Goal: Task Accomplishment & Management: Use online tool/utility

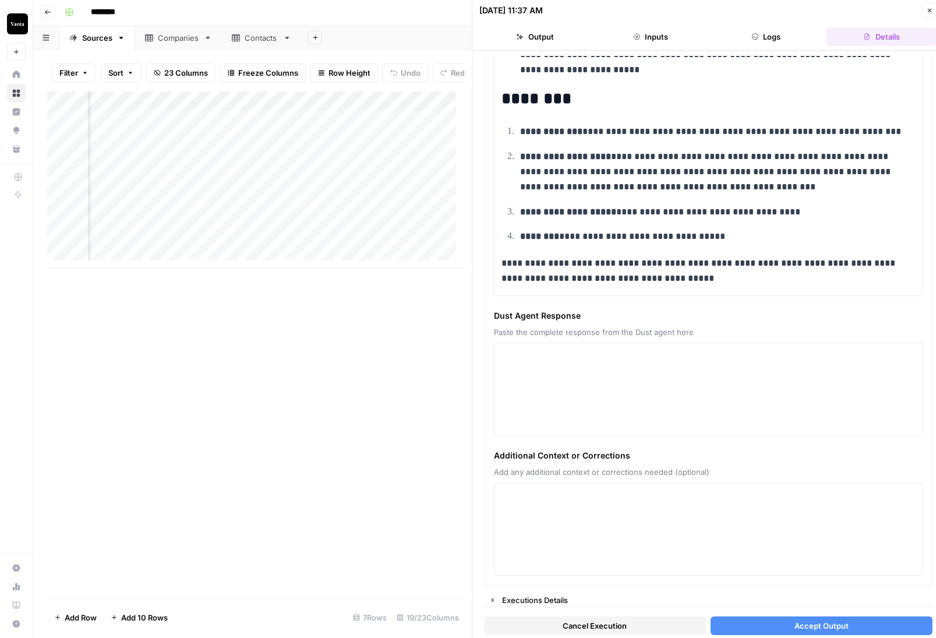
scroll to position [2550, 0]
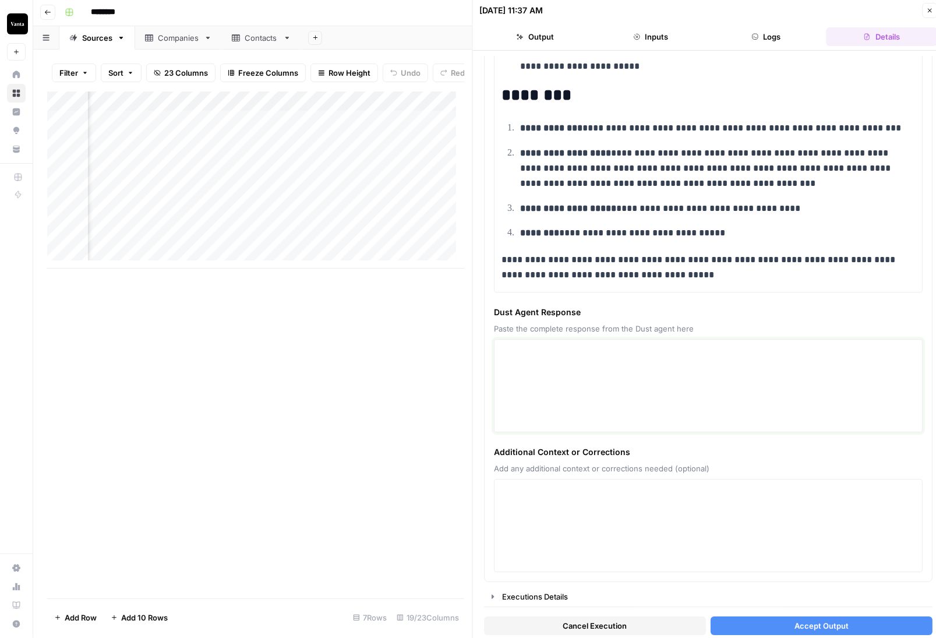
click at [685, 372] on textarea at bounding box center [708, 385] width 413 height 83
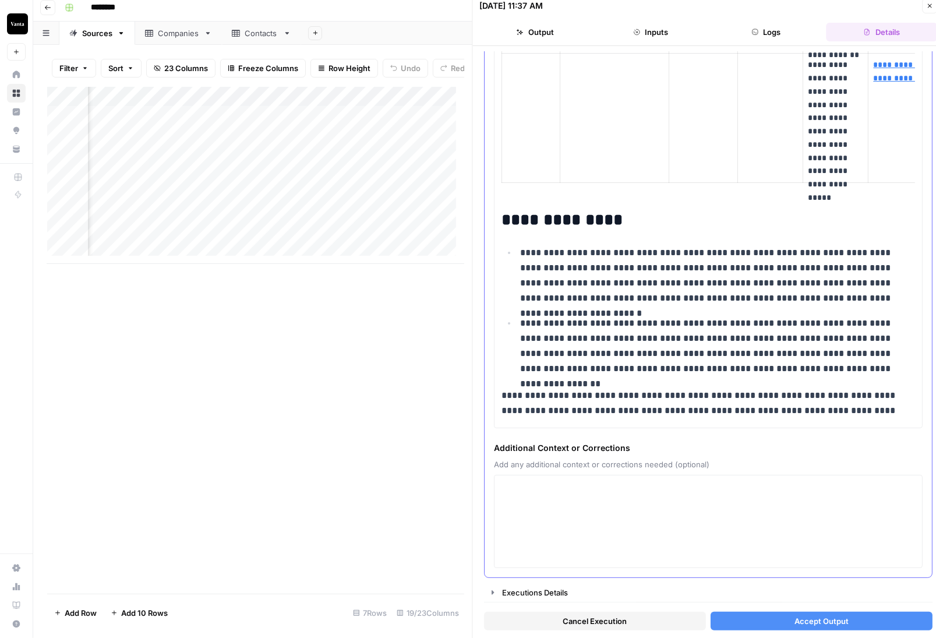
scroll to position [8, 0]
click at [824, 619] on span "Accept Output" at bounding box center [821, 620] width 54 height 12
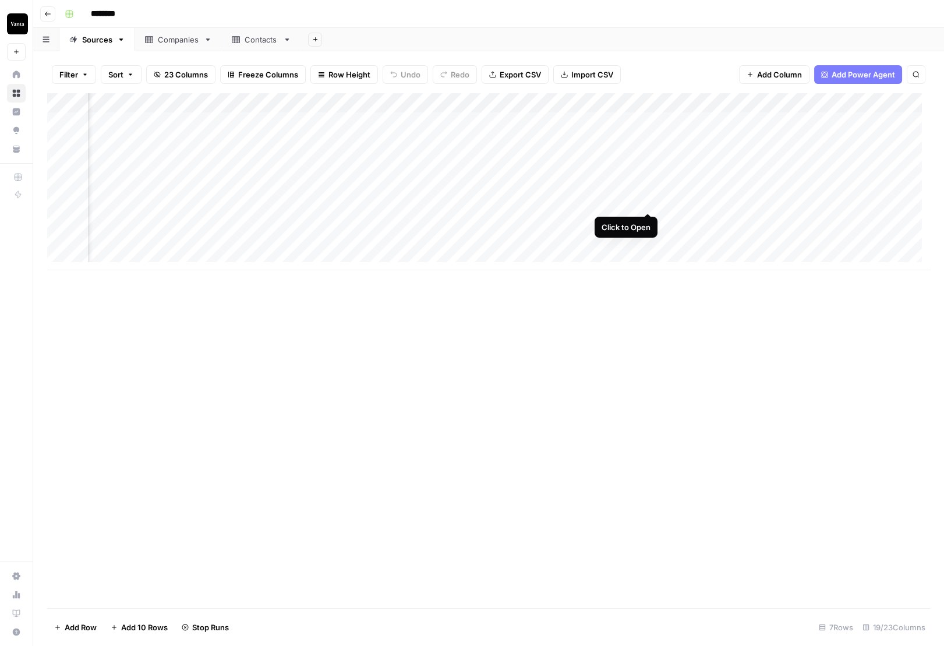
click at [642, 201] on div "Add Column" at bounding box center [488, 181] width 883 height 177
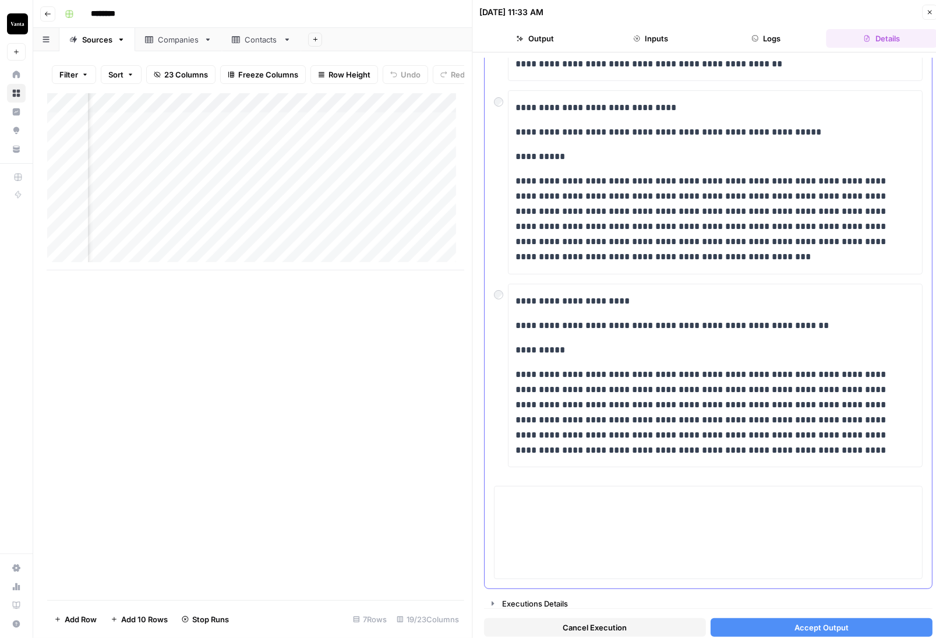
scroll to position [253, 0]
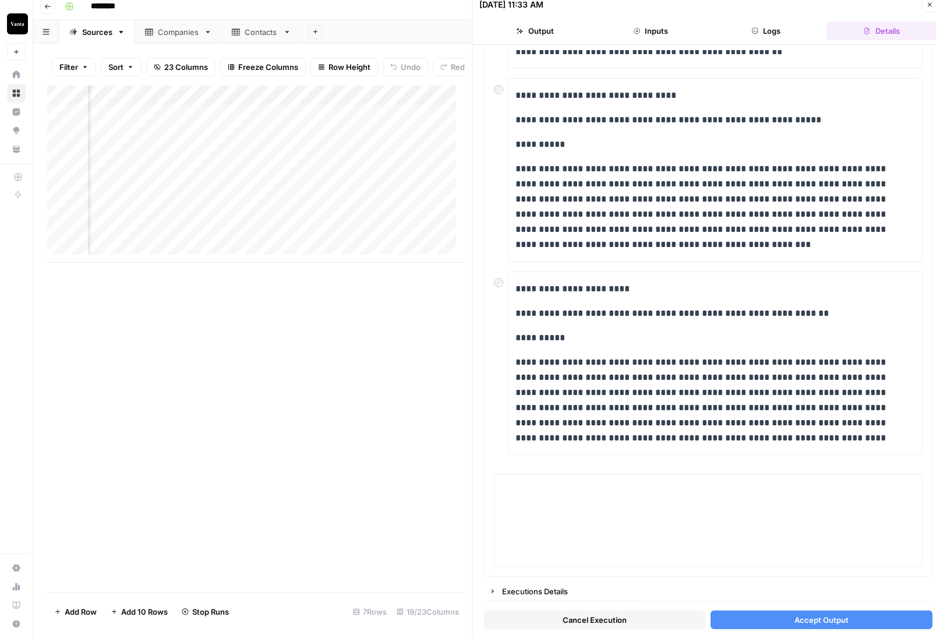
click at [929, 2] on icon "button" at bounding box center [929, 4] width 7 height 7
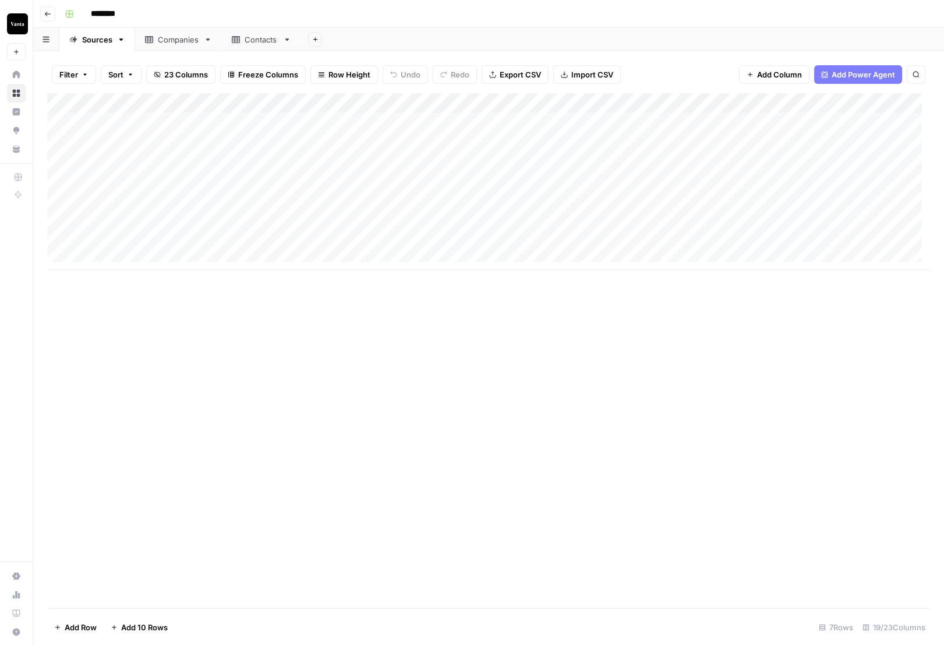
click at [158, 37] on div "Companies" at bounding box center [178, 40] width 41 height 12
click at [241, 44] on div "Contacts" at bounding box center [255, 40] width 47 height 12
click at [323, 302] on div "Add Column" at bounding box center [488, 260] width 883 height 335
click at [90, 43] on div "Sources" at bounding box center [97, 40] width 30 height 12
click at [173, 31] on link "Companies" at bounding box center [178, 39] width 87 height 23
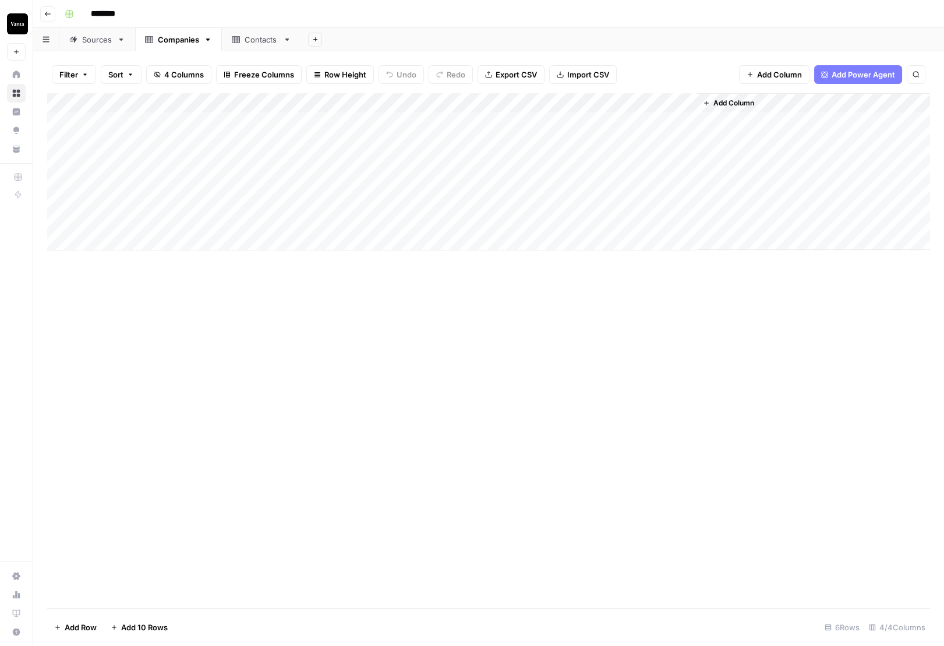
click at [245, 40] on div "Contacts" at bounding box center [262, 40] width 34 height 12
click at [104, 43] on div "Sources" at bounding box center [97, 40] width 30 height 12
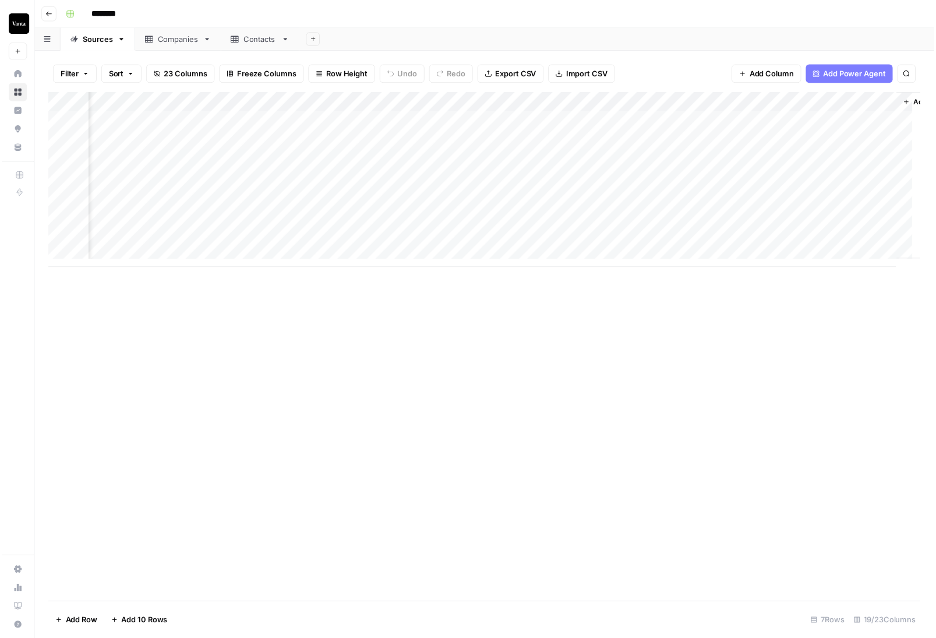
scroll to position [0, 1433]
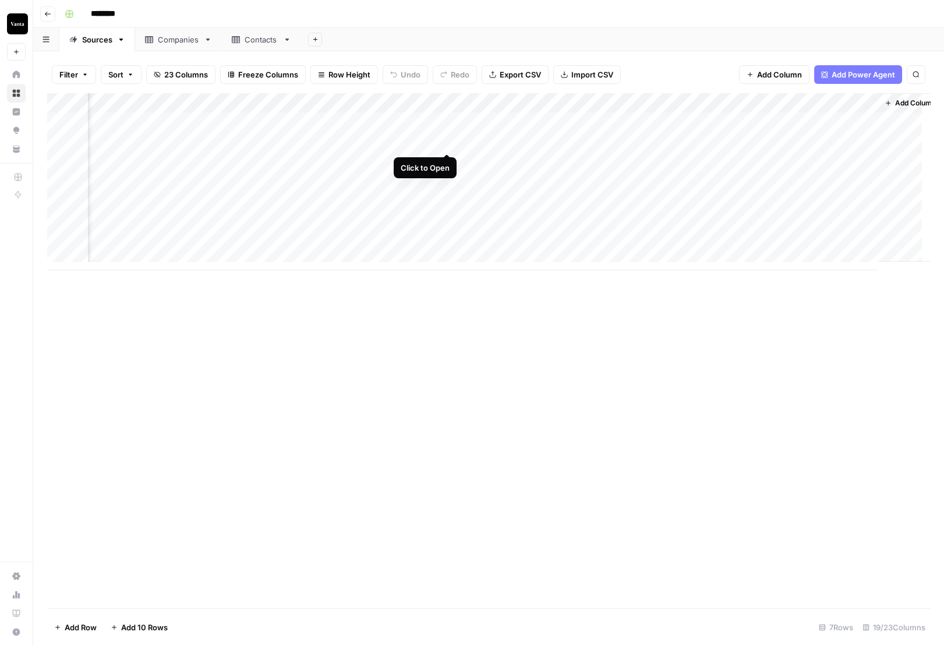
click at [447, 141] on div "Add Column" at bounding box center [488, 181] width 883 height 177
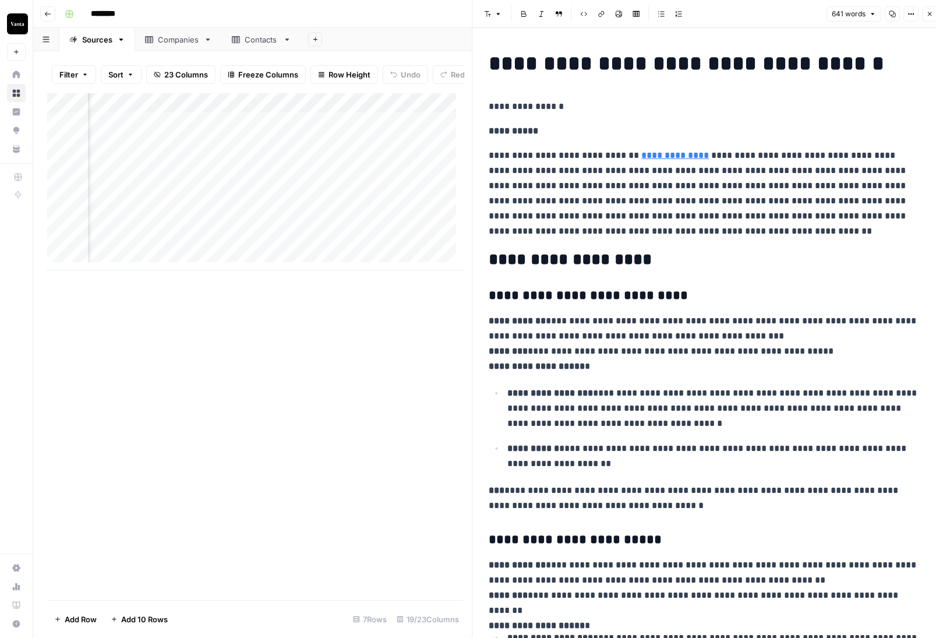
click at [929, 15] on icon "button" at bounding box center [929, 13] width 7 height 7
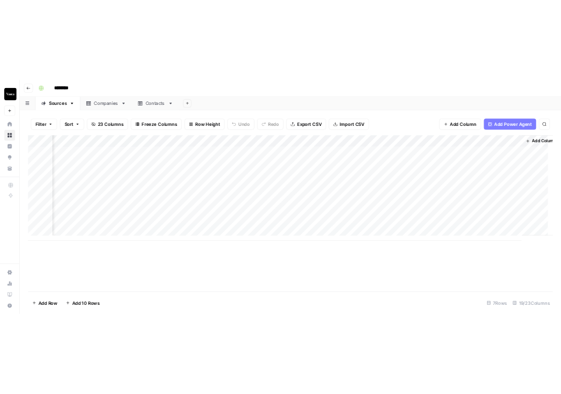
scroll to position [0, 1433]
